Goal: Navigation & Orientation: Find specific page/section

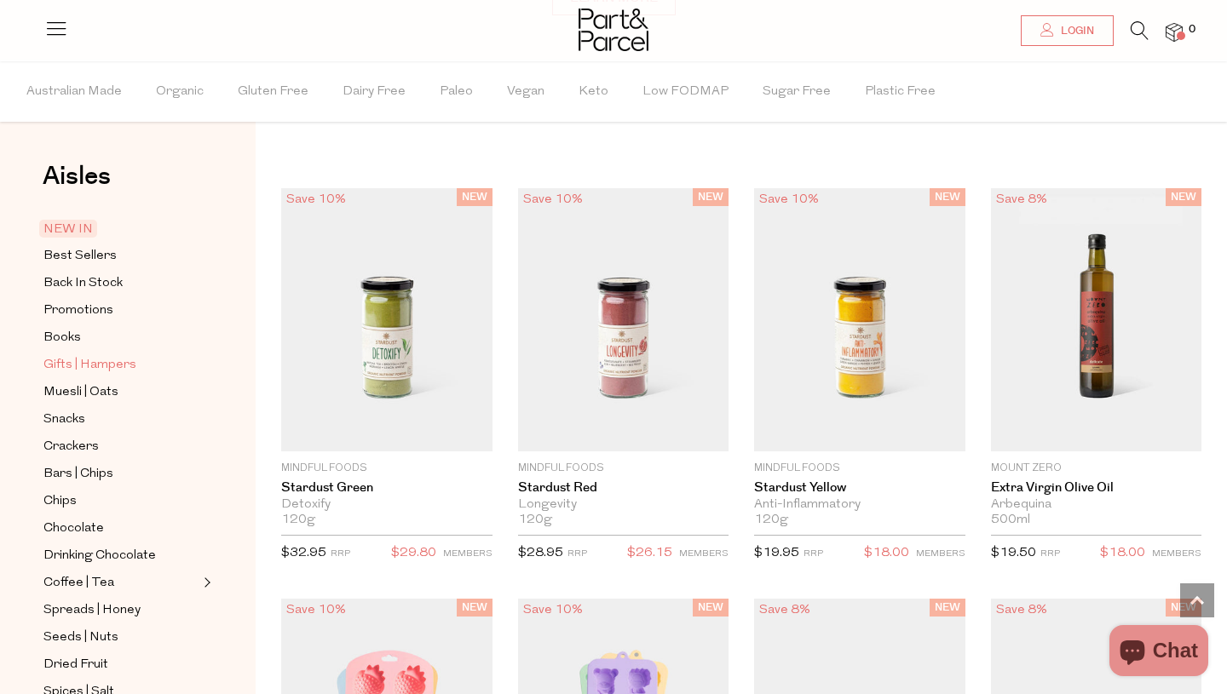
click at [110, 367] on span "Gifts | Hampers" at bounding box center [89, 365] width 93 height 20
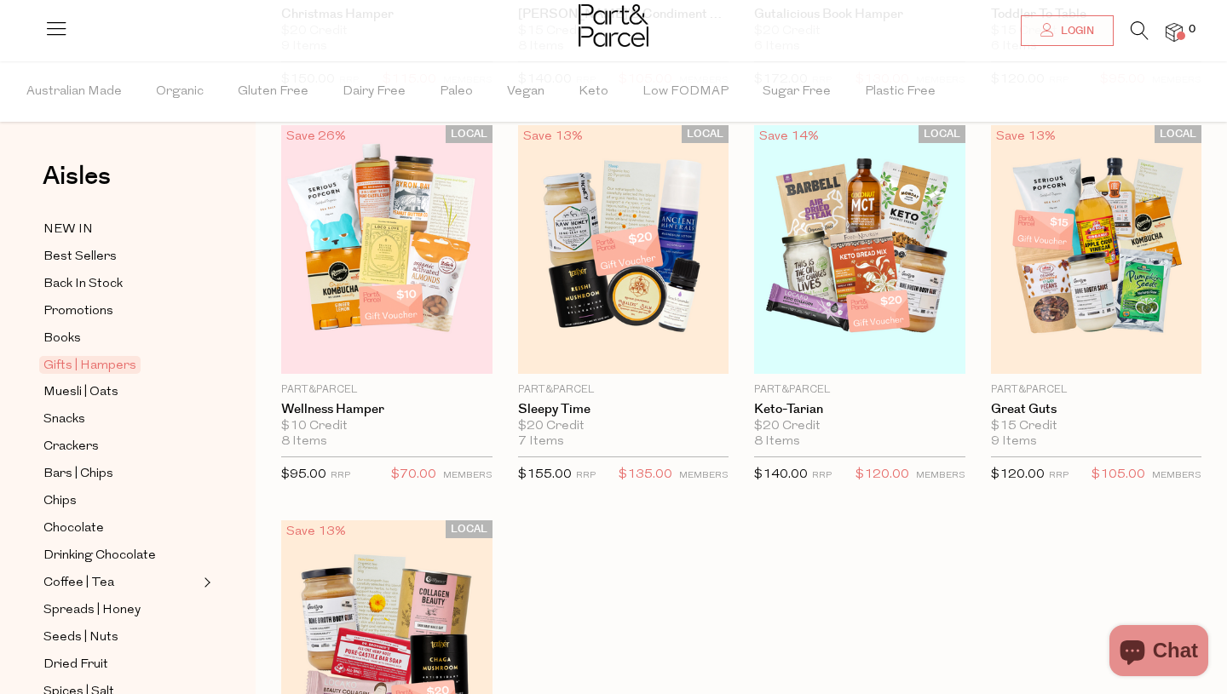
scroll to position [212, 0]
